Goal: Transaction & Acquisition: Download file/media

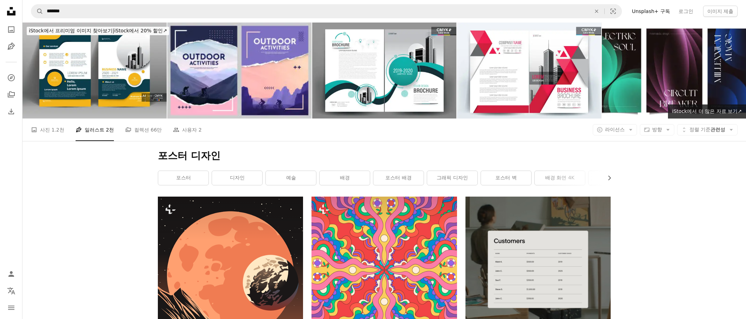
scroll to position [17619, 0]
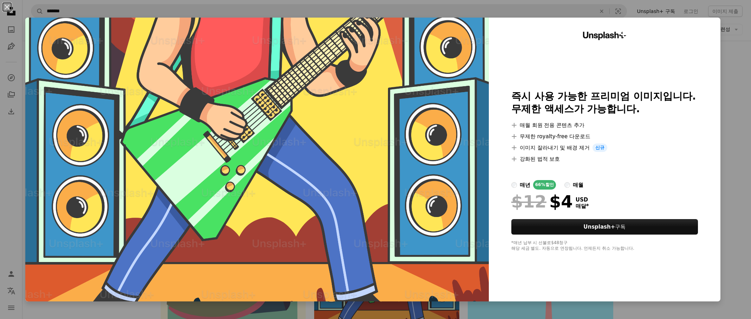
click at [735, 130] on div "An X shape Unsplash+ 즉시 사용 가능한 프리미엄 이미지입니다. 무제한 액세스가 가능합니다. A plus sign 매월 회원 전…" at bounding box center [375, 159] width 751 height 319
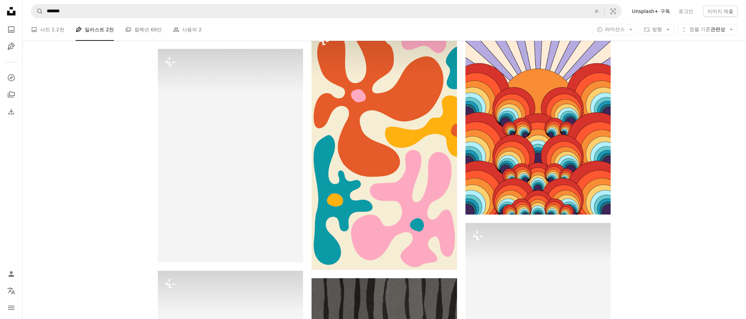
scroll to position [26336, 0]
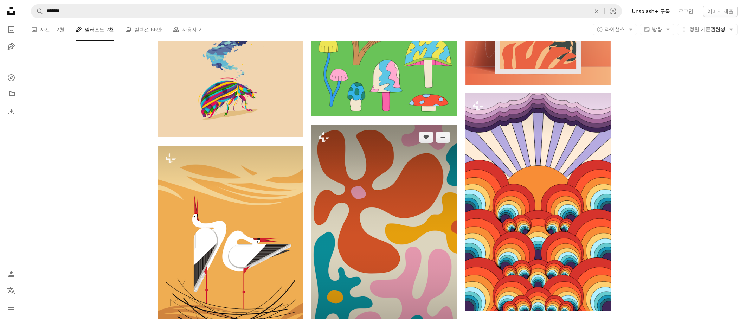
click at [430, 206] on img at bounding box center [383, 245] width 145 height 242
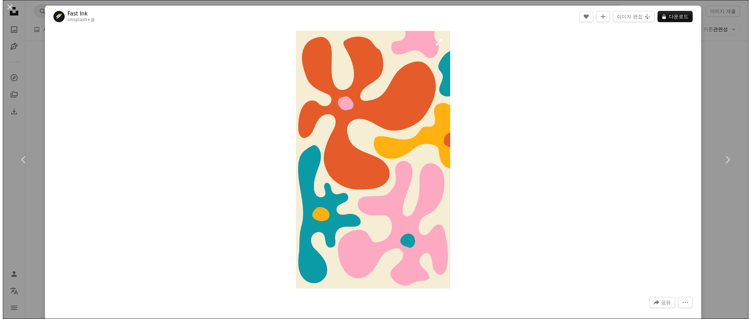
scroll to position [26300, 0]
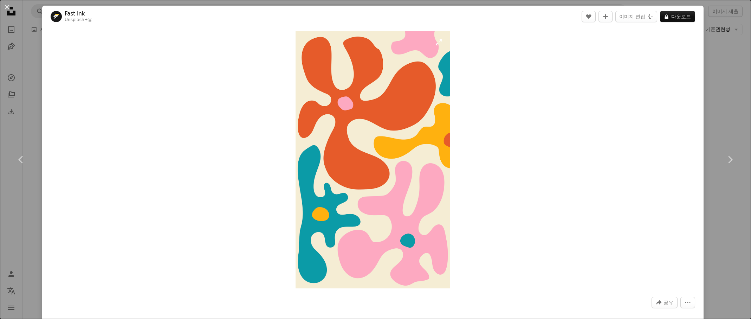
click at [357, 104] on img "이 이미지 확대" at bounding box center [373, 159] width 154 height 257
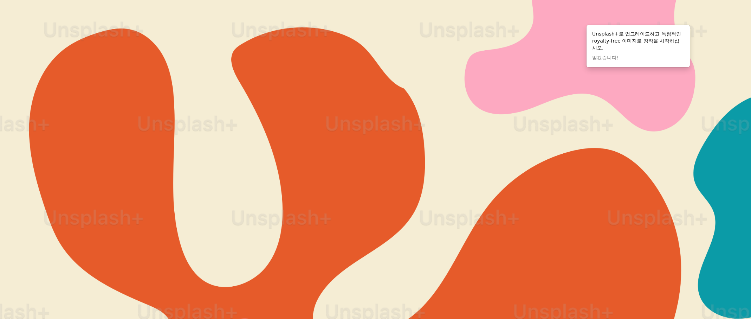
scroll to position [458, 0]
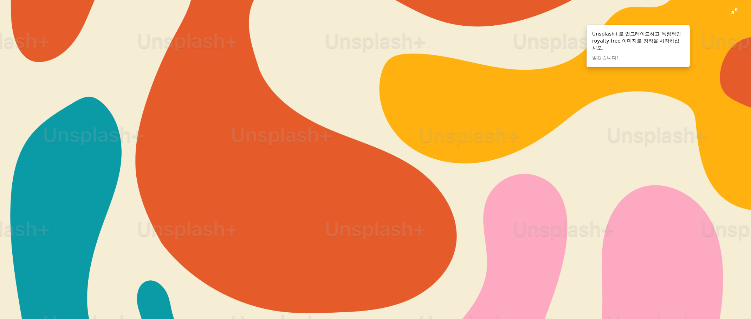
click at [388, 186] on img "이 이미지 축소" at bounding box center [376, 167] width 752 height 1253
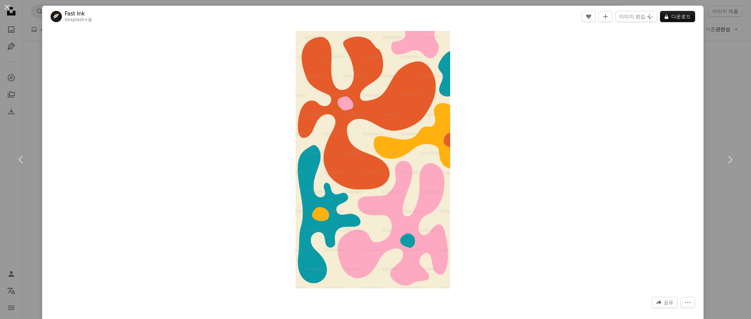
click at [580, 98] on div "Zoom in" at bounding box center [373, 159] width 662 height 264
drag, startPoint x: 714, startPoint y: 86, endPoint x: 644, endPoint y: 76, distance: 70.6
click at [712, 85] on div "An X shape Chevron left Chevron right Fast Ink Unsplash+ 용 A heart A plus sign …" at bounding box center [375, 159] width 751 height 319
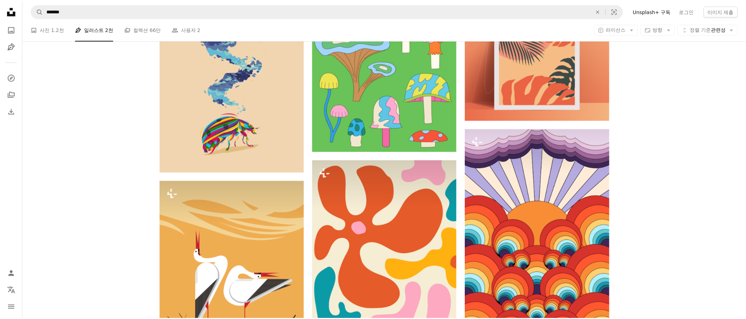
scroll to position [26336, 0]
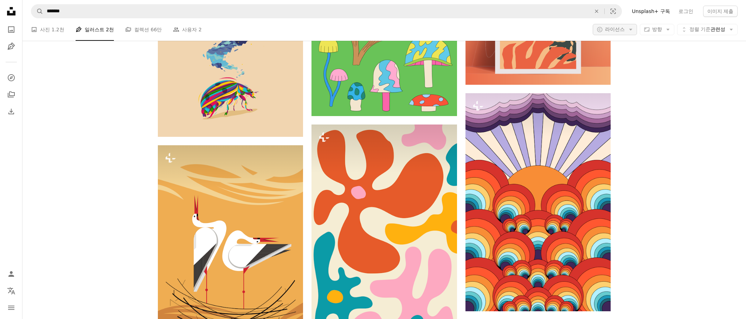
click at [622, 31] on span "라이선스" at bounding box center [615, 29] width 20 height 6
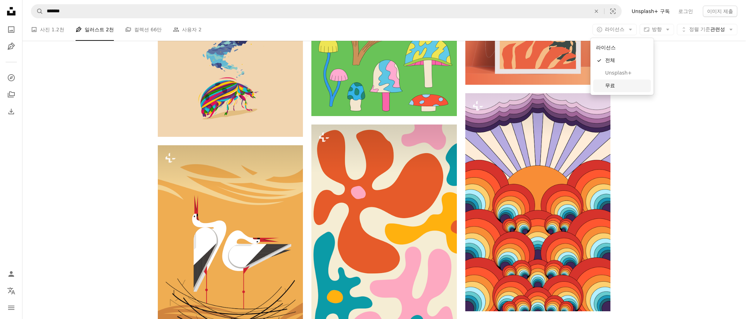
click at [614, 84] on span "무료" at bounding box center [626, 85] width 43 height 7
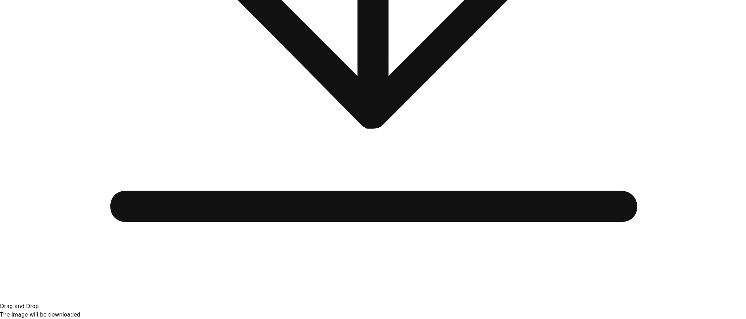
scroll to position [18313, 0]
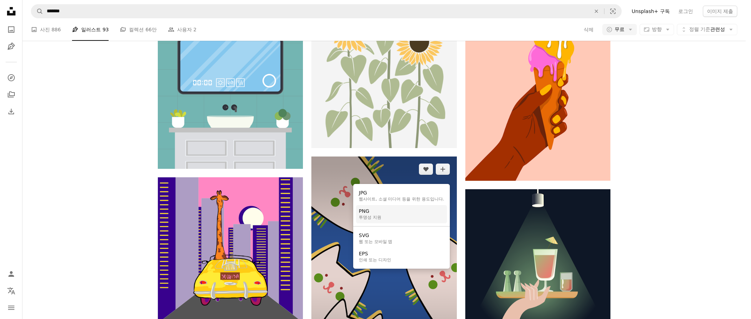
click at [388, 216] on link "PNG 투명성 지원" at bounding box center [401, 214] width 91 height 18
